Goal: Find specific page/section: Find specific page/section

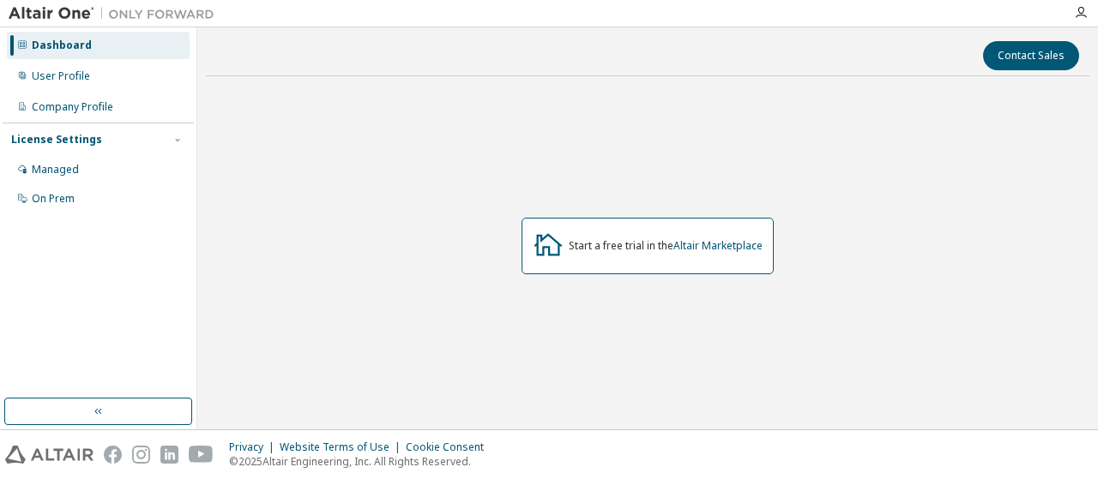
click at [84, 412] on button "button" at bounding box center [98, 411] width 188 height 27
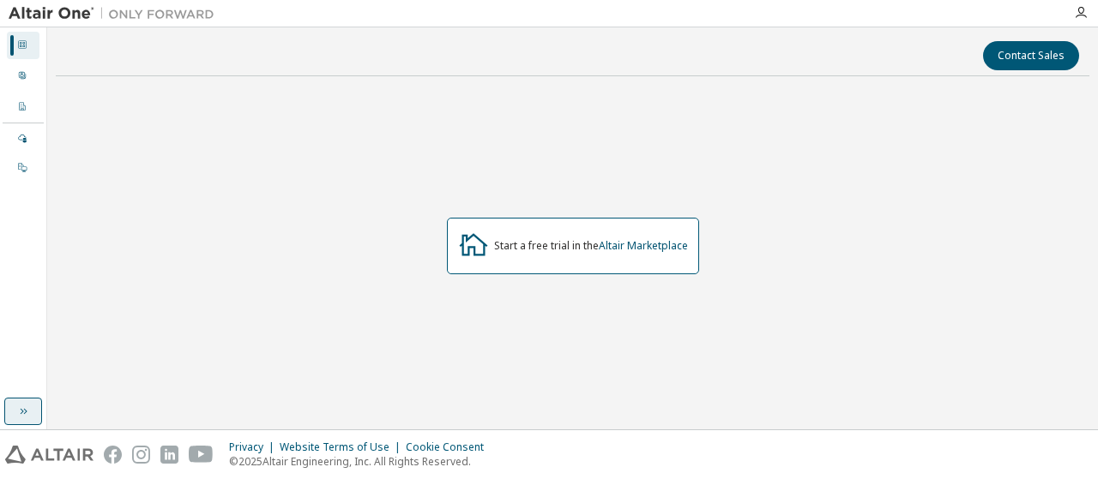
click at [19, 405] on icon "button" at bounding box center [23, 412] width 14 height 14
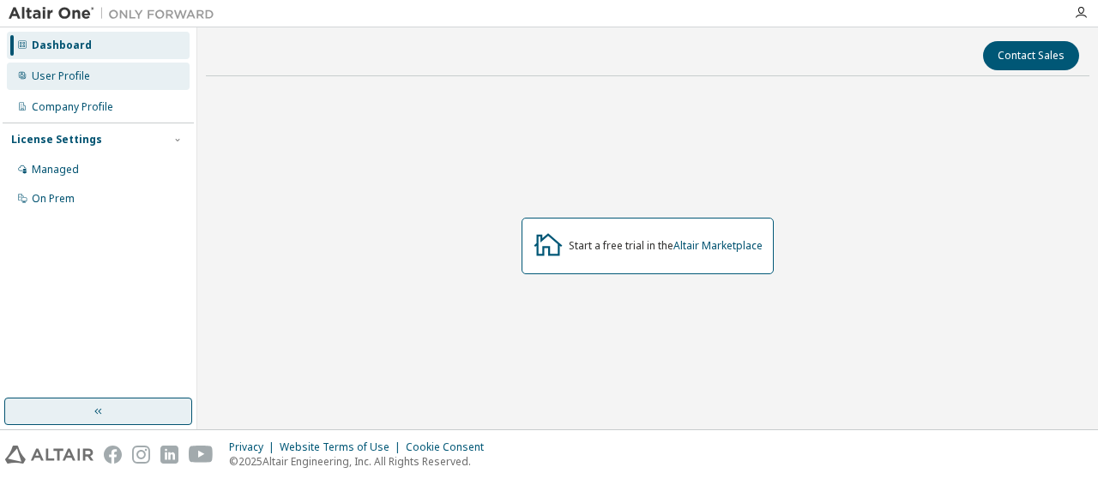
click at [105, 81] on div "User Profile" at bounding box center [98, 76] width 183 height 27
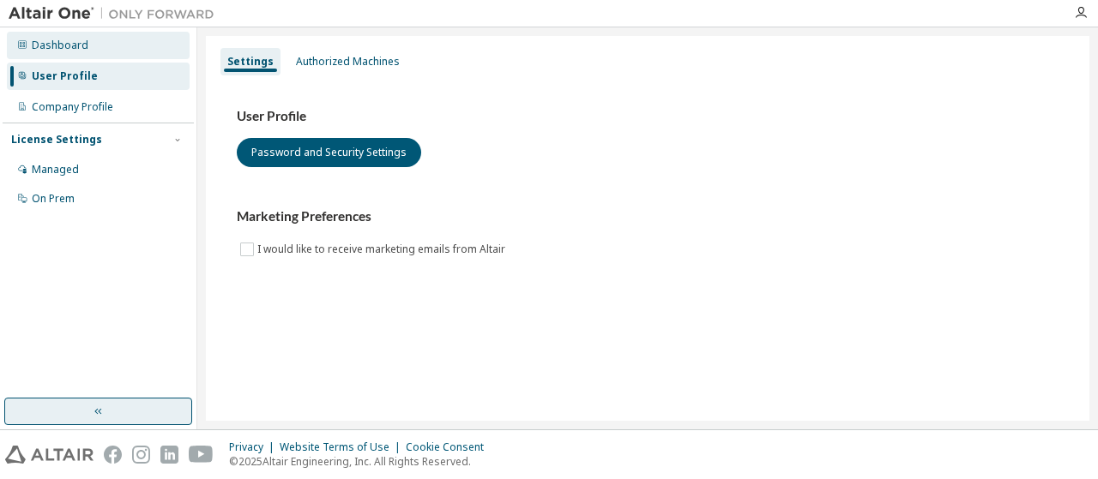
click at [55, 45] on div "Dashboard" at bounding box center [60, 46] width 57 height 14
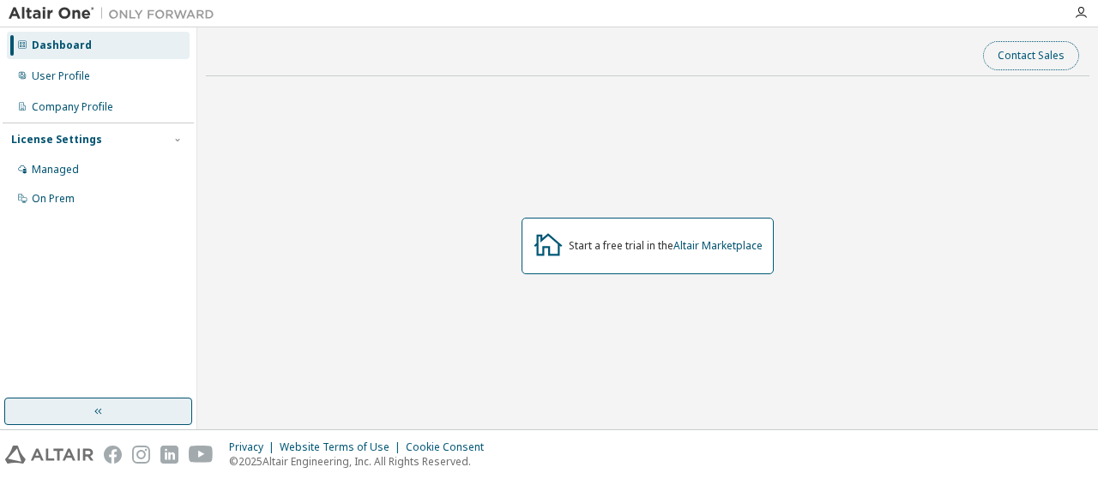
click at [1028, 61] on button "Contact Sales" at bounding box center [1031, 55] width 96 height 29
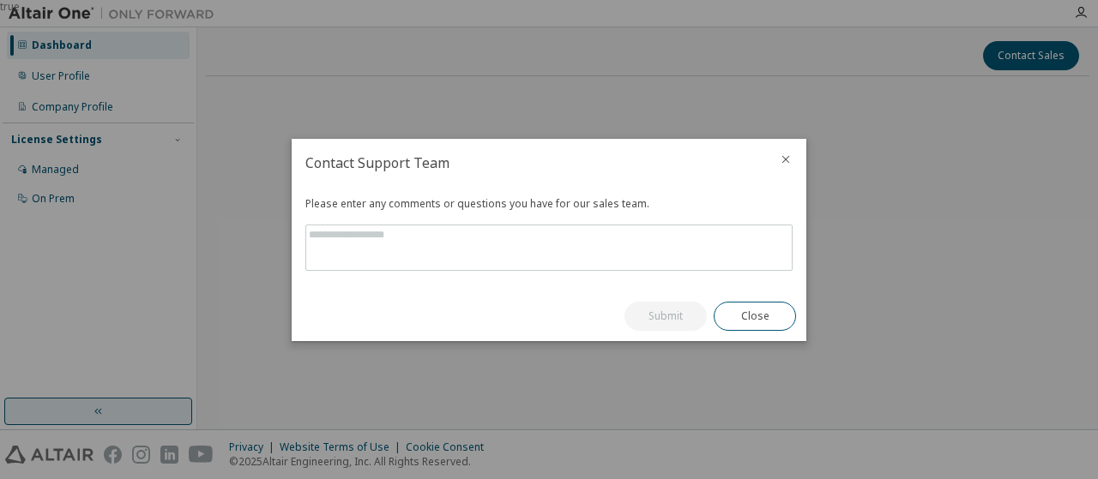
click at [788, 160] on icon "close" at bounding box center [786, 160] width 14 height 14
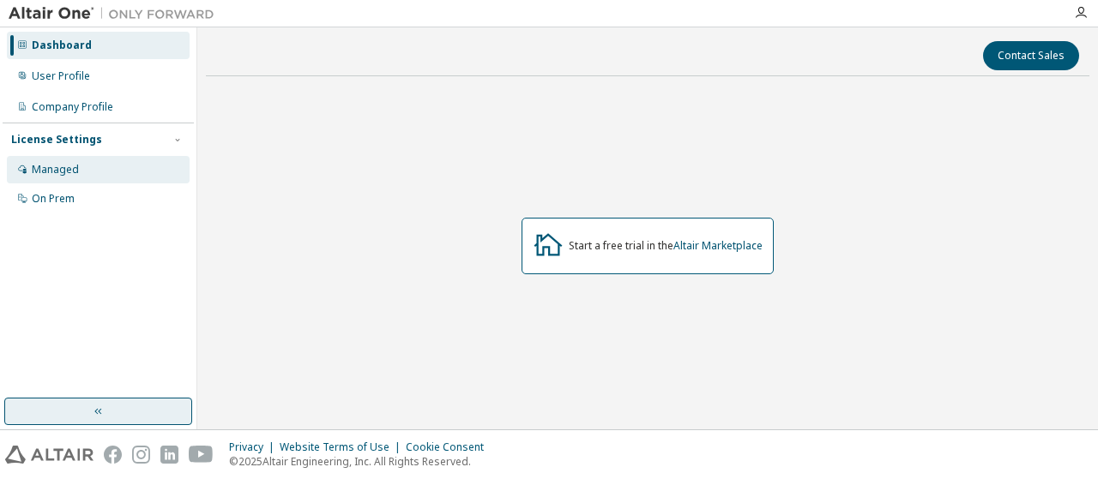
click at [127, 169] on div "Managed" at bounding box center [98, 169] width 183 height 27
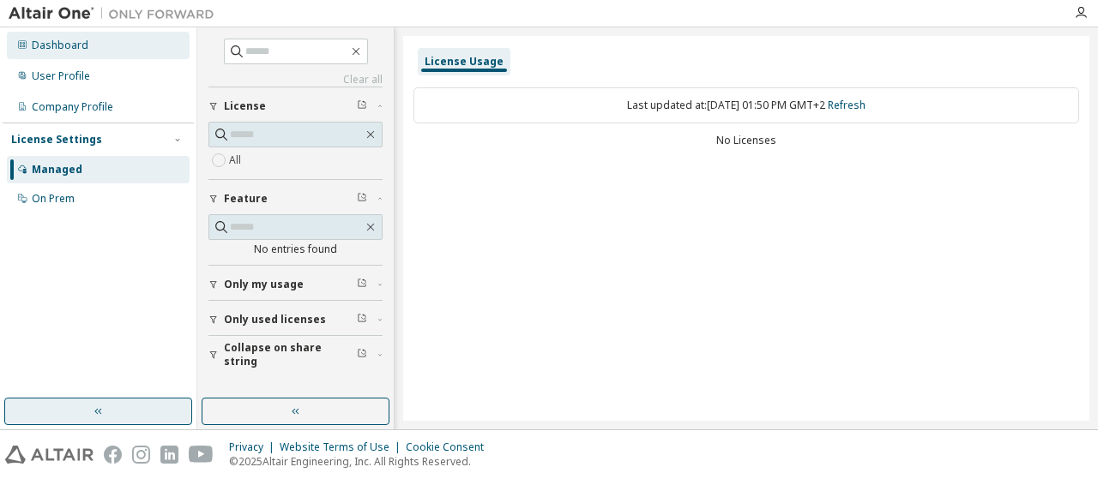
click at [71, 52] on div "Dashboard" at bounding box center [98, 45] width 183 height 27
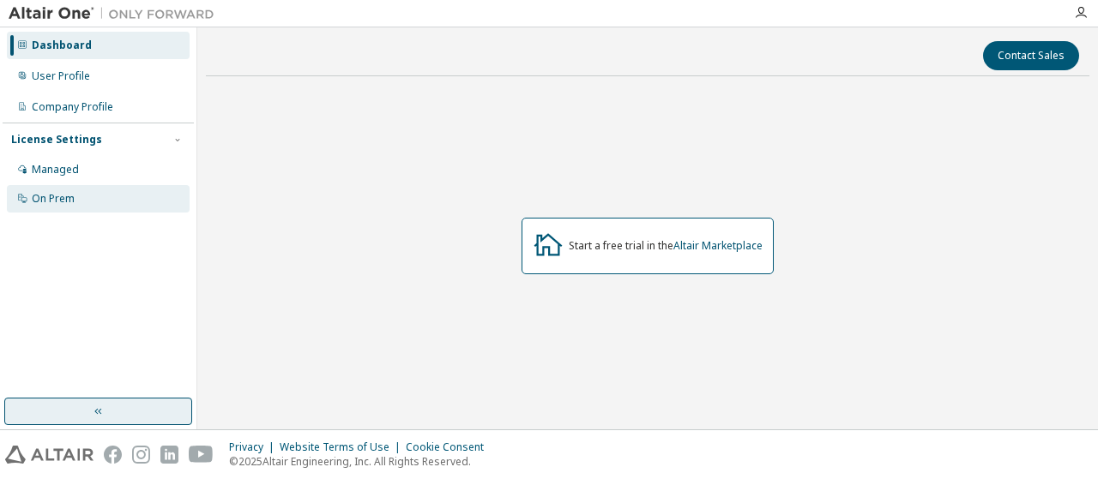
click at [74, 203] on div "On Prem" at bounding box center [53, 199] width 43 height 14
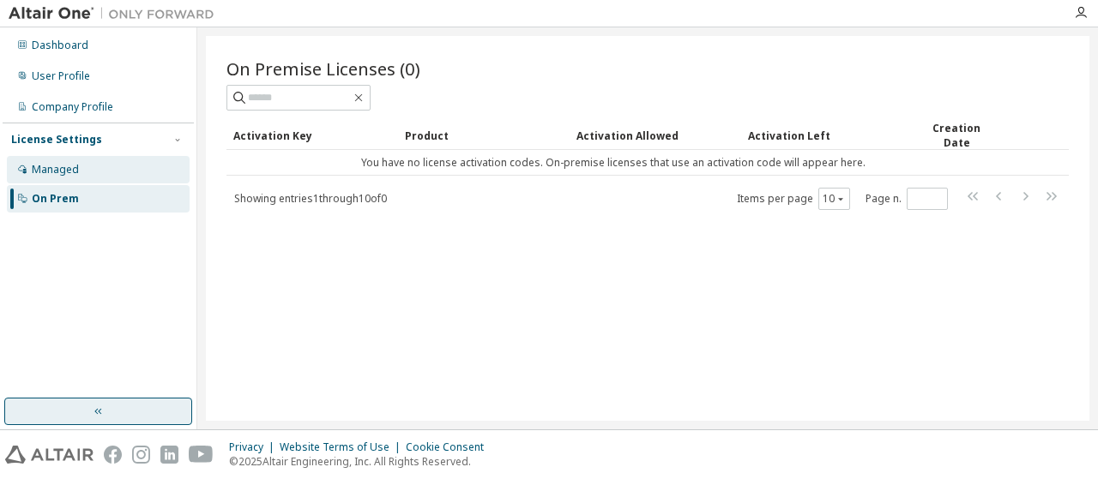
click at [66, 170] on div "Managed" at bounding box center [55, 170] width 47 height 14
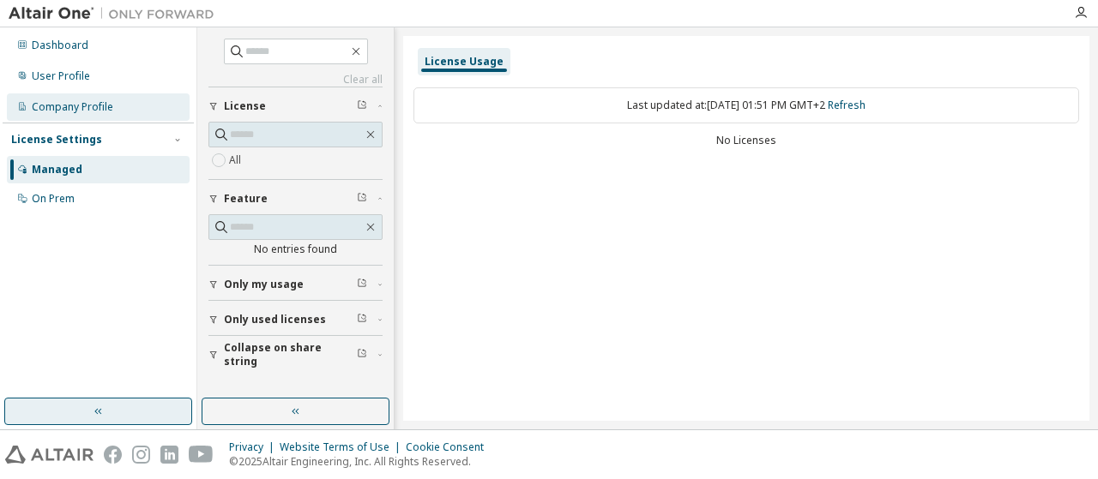
click at [75, 116] on div "Company Profile" at bounding box center [98, 106] width 183 height 27
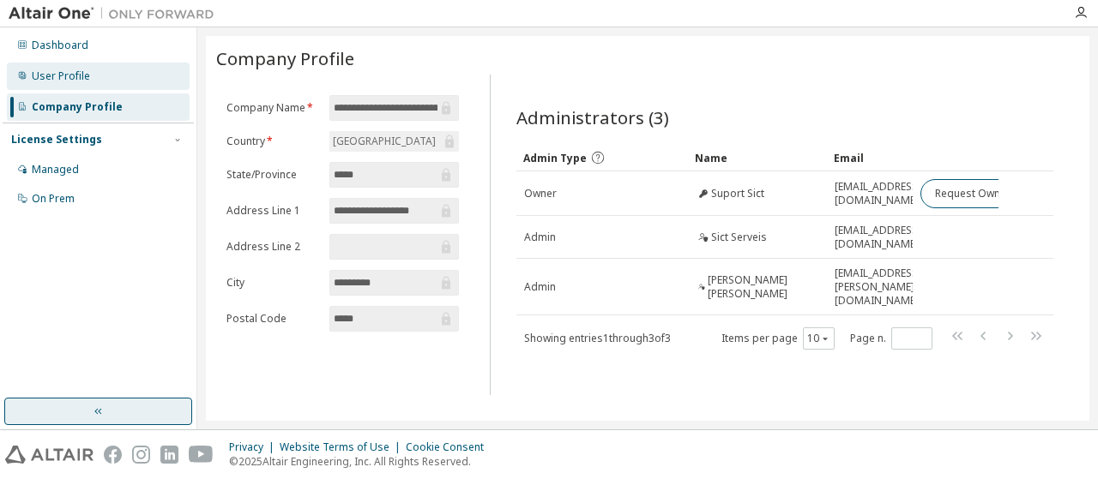
click at [84, 83] on div "User Profile" at bounding box center [98, 76] width 183 height 27
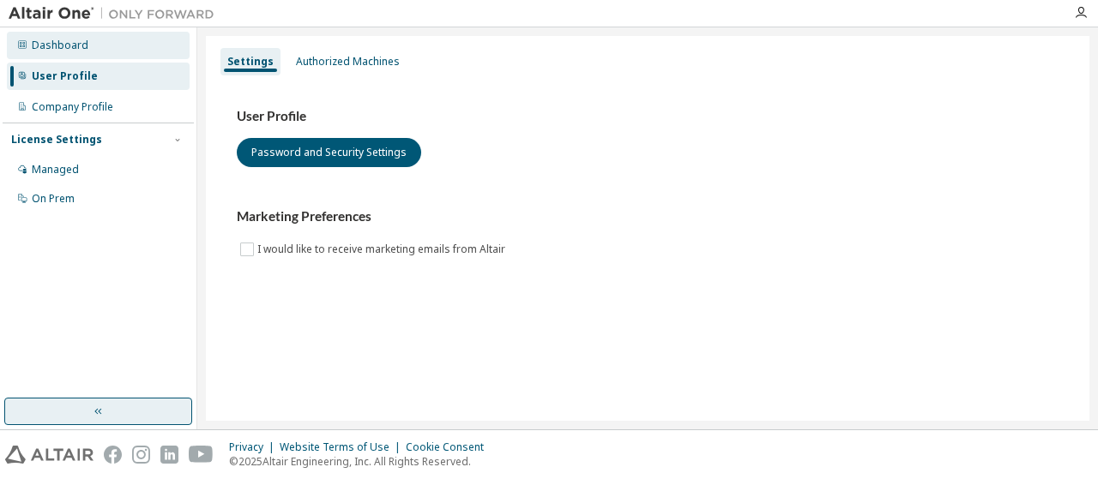
click at [75, 51] on div "Dashboard" at bounding box center [60, 46] width 57 height 14
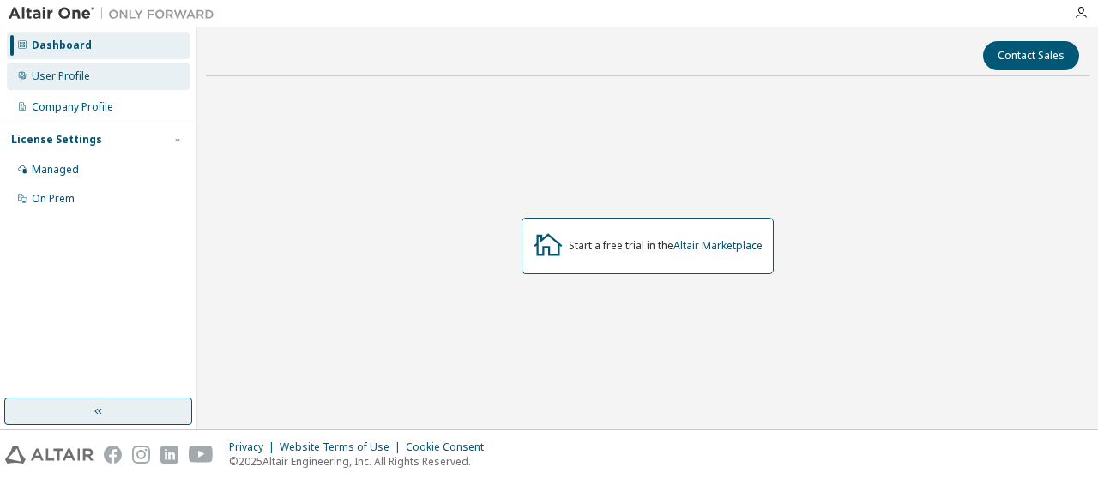
click at [95, 76] on div "User Profile" at bounding box center [98, 76] width 183 height 27
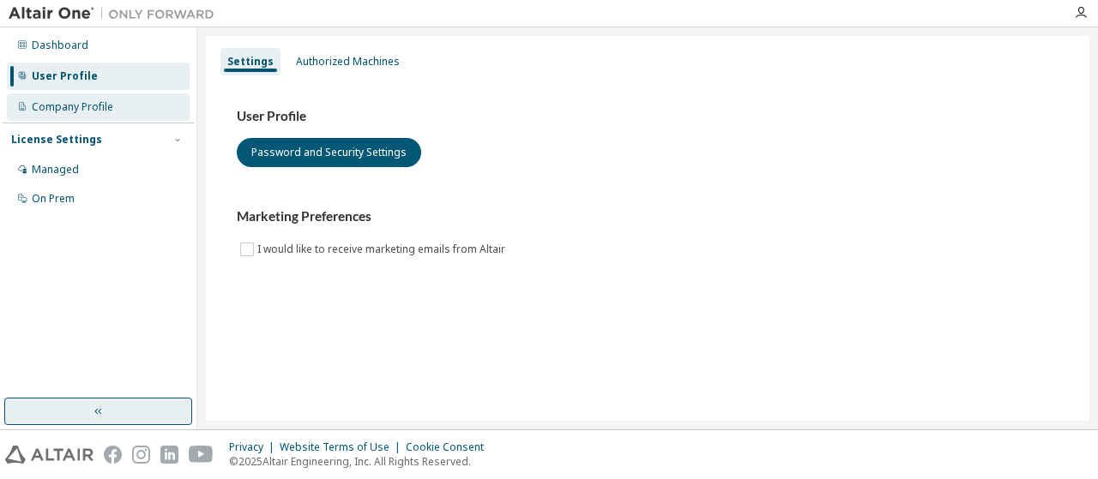
click at [136, 111] on div "Company Profile" at bounding box center [98, 106] width 183 height 27
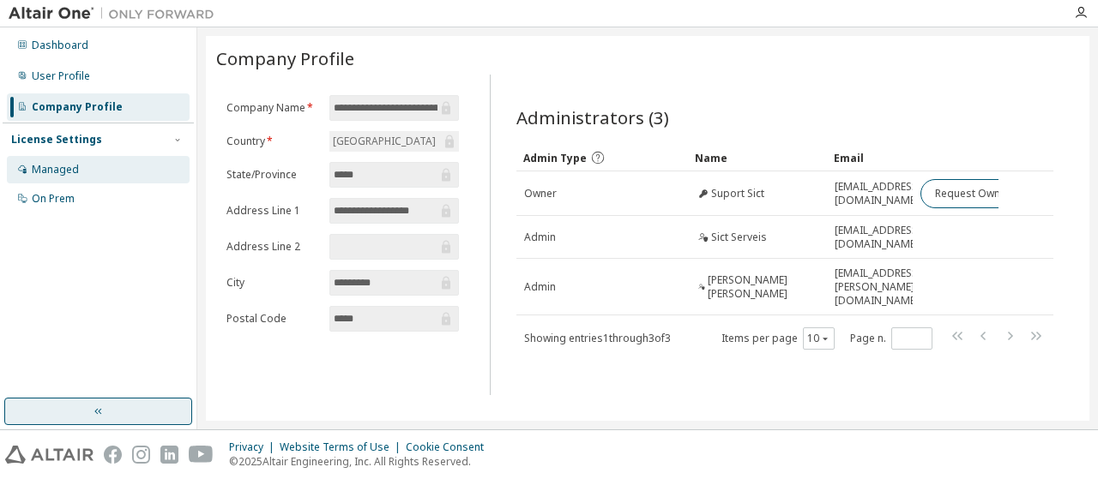
click at [71, 164] on div "Managed" at bounding box center [55, 170] width 47 height 14
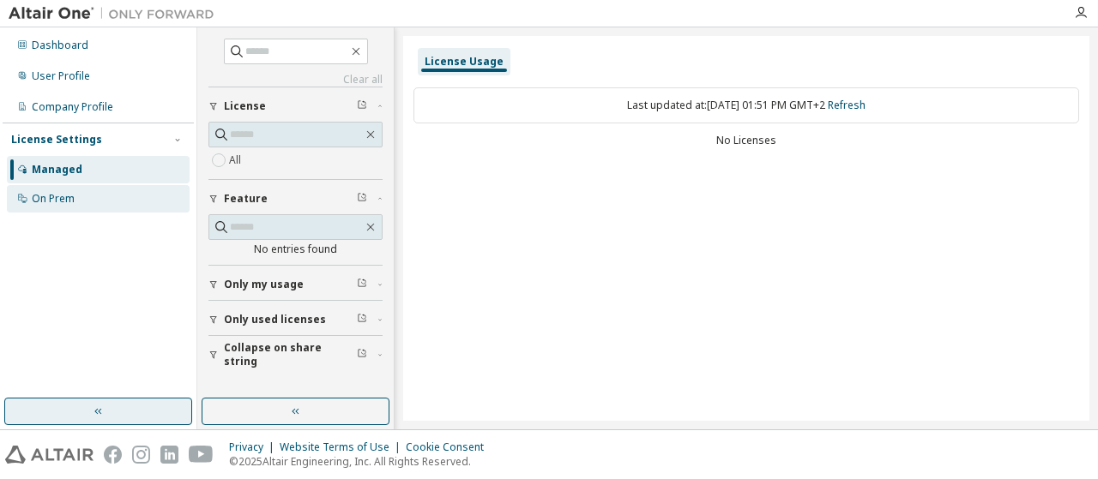
click at [99, 193] on div "On Prem" at bounding box center [98, 198] width 183 height 27
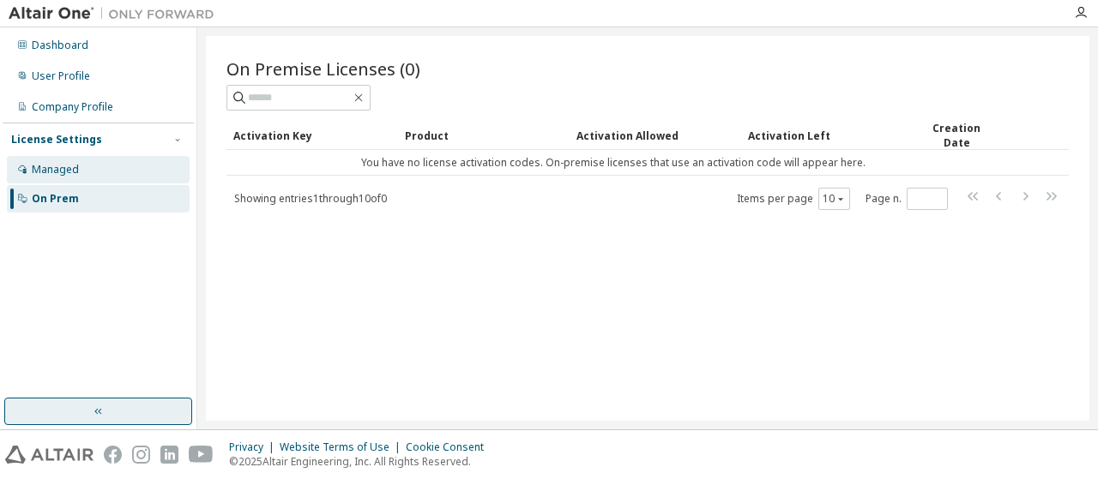
click at [87, 174] on div "Managed" at bounding box center [98, 169] width 183 height 27
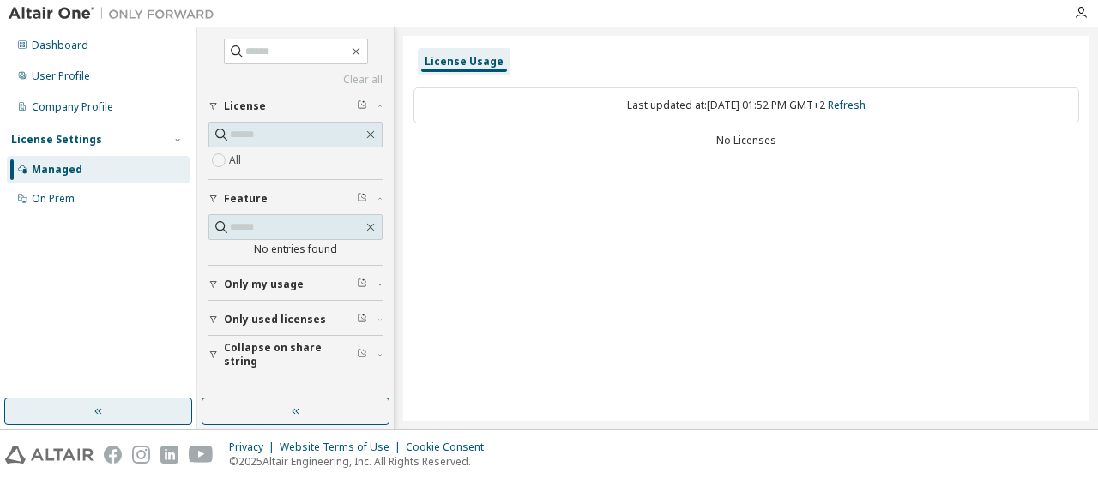
click at [226, 313] on span "Only used licenses" at bounding box center [275, 320] width 102 height 14
click at [237, 339] on label "Yes" at bounding box center [239, 345] width 21 height 21
click at [219, 281] on div "button" at bounding box center [215, 285] width 15 height 10
click at [372, 80] on link "Clear all" at bounding box center [295, 80] width 174 height 14
click at [782, 135] on div "No Licenses" at bounding box center [746, 141] width 666 height 14
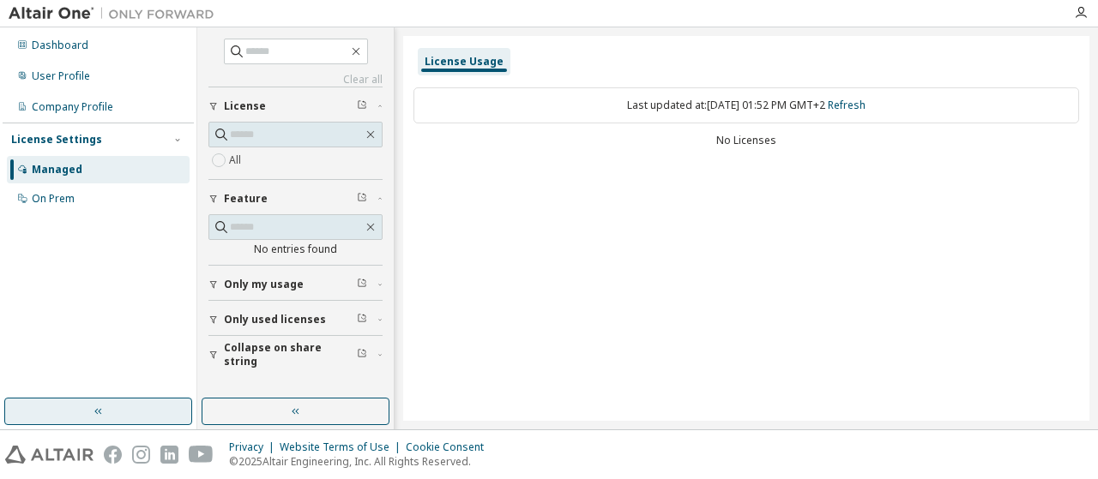
click at [100, 172] on div "Managed" at bounding box center [98, 169] width 183 height 27
click at [363, 54] on icon "button" at bounding box center [356, 52] width 14 height 14
click at [541, 164] on div "License Usage Last updated at: [DATE] 01:52 PM GMT+2 Refresh No Licenses" at bounding box center [746, 228] width 686 height 385
click at [74, 8] on img at bounding box center [116, 13] width 214 height 17
